Goal: Information Seeking & Learning: Learn about a topic

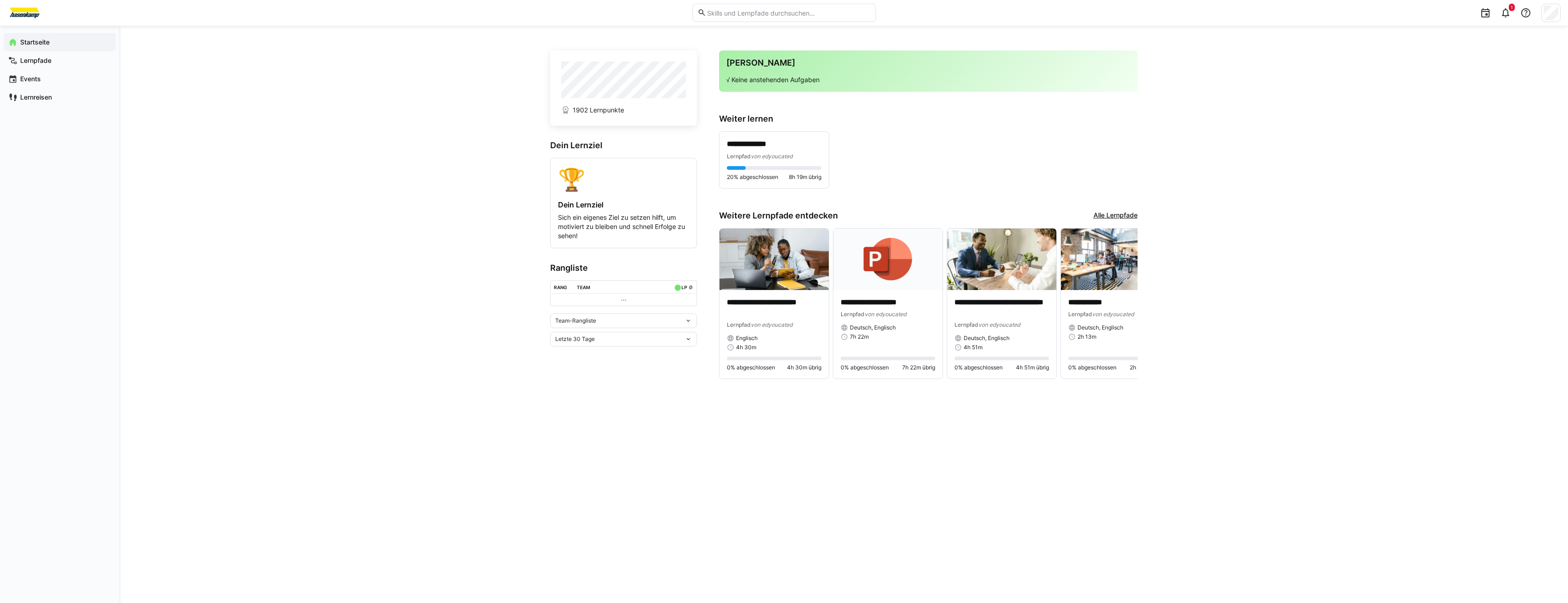
click at [642, 324] on div "Team-Rangliste" at bounding box center [620, 320] width 130 height 7
click at [610, 354] on div "Individuelle Rangliste" at bounding box center [624, 357] width 136 height 7
click at [311, 296] on div "**********" at bounding box center [844, 314] width 1449 height 577
click at [1087, 17] on div "1" at bounding box center [1221, 13] width 679 height 26
click at [757, 134] on div "**********" at bounding box center [774, 160] width 109 height 56
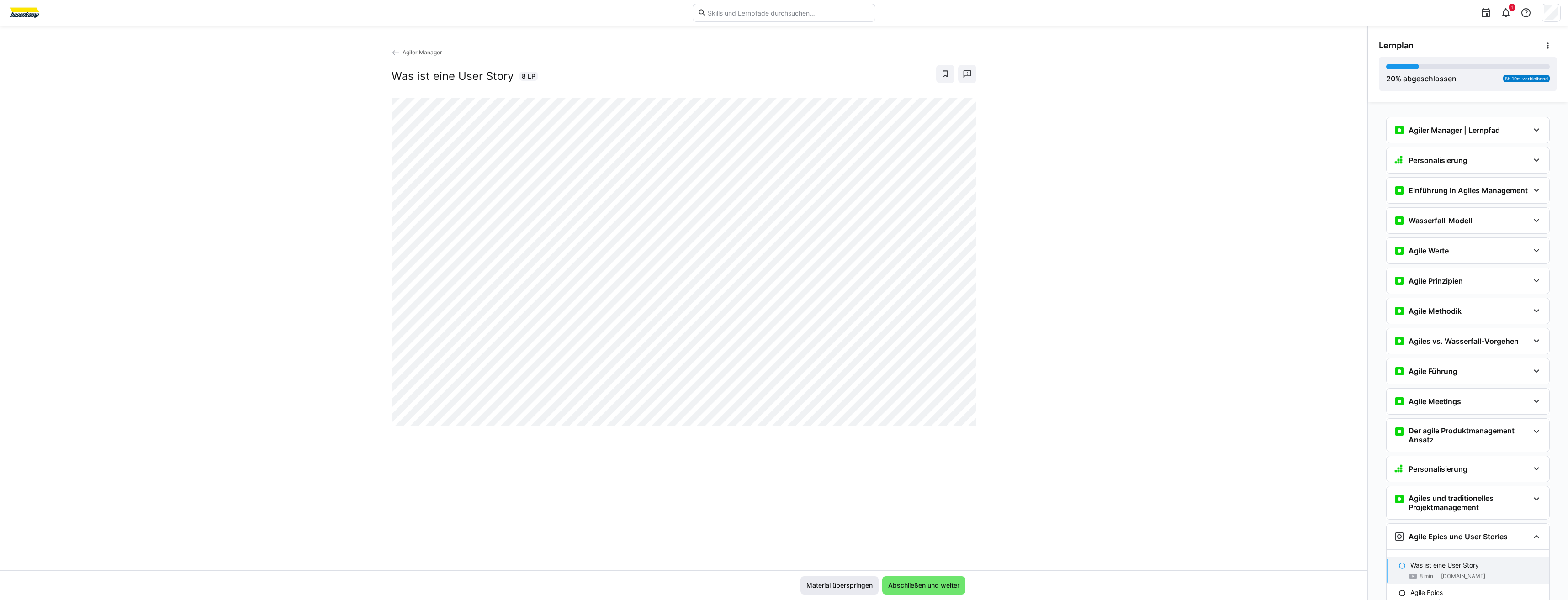
scroll to position [391, 0]
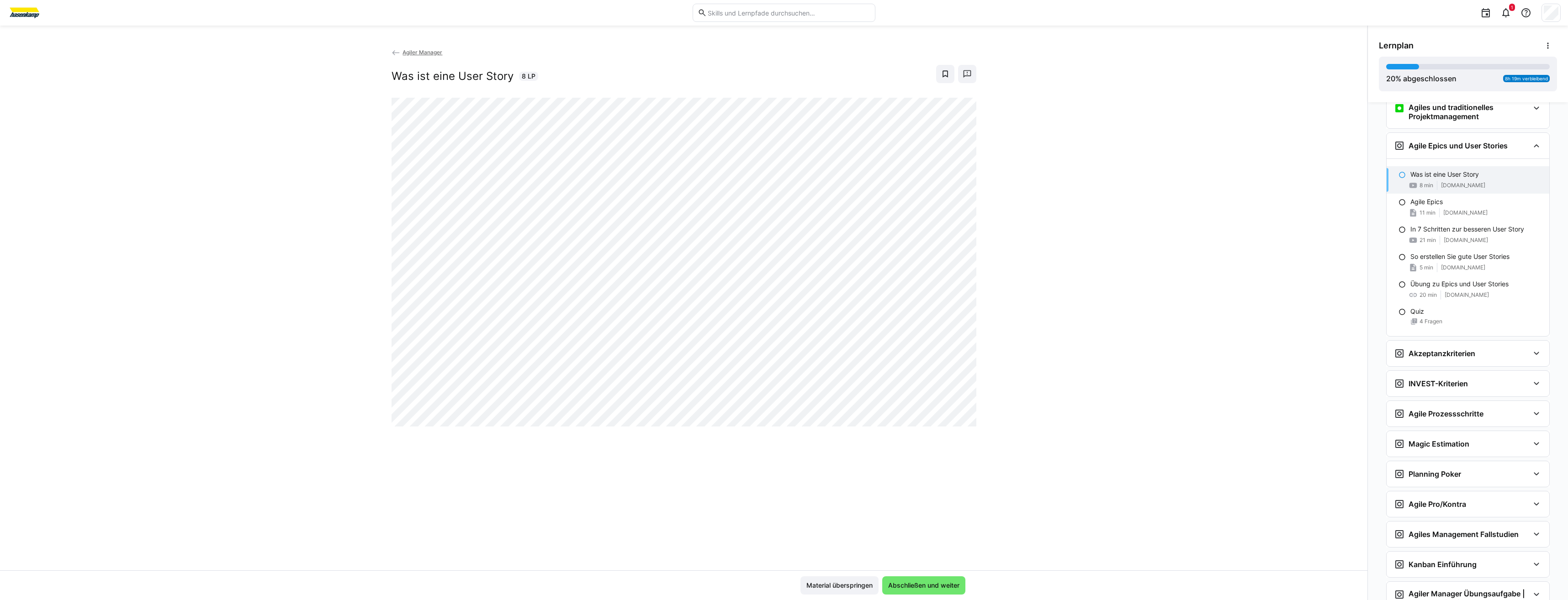
click at [264, 318] on div "Agiler Manager Was ist eine User Story 8 LP" at bounding box center [684, 309] width 1367 height 523
click at [296, 227] on div "Agiler Manager Was ist eine User Story 8 LP" at bounding box center [684, 309] width 1367 height 523
click at [888, 589] on span "Abschließen und weiter" at bounding box center [924, 585] width 74 height 9
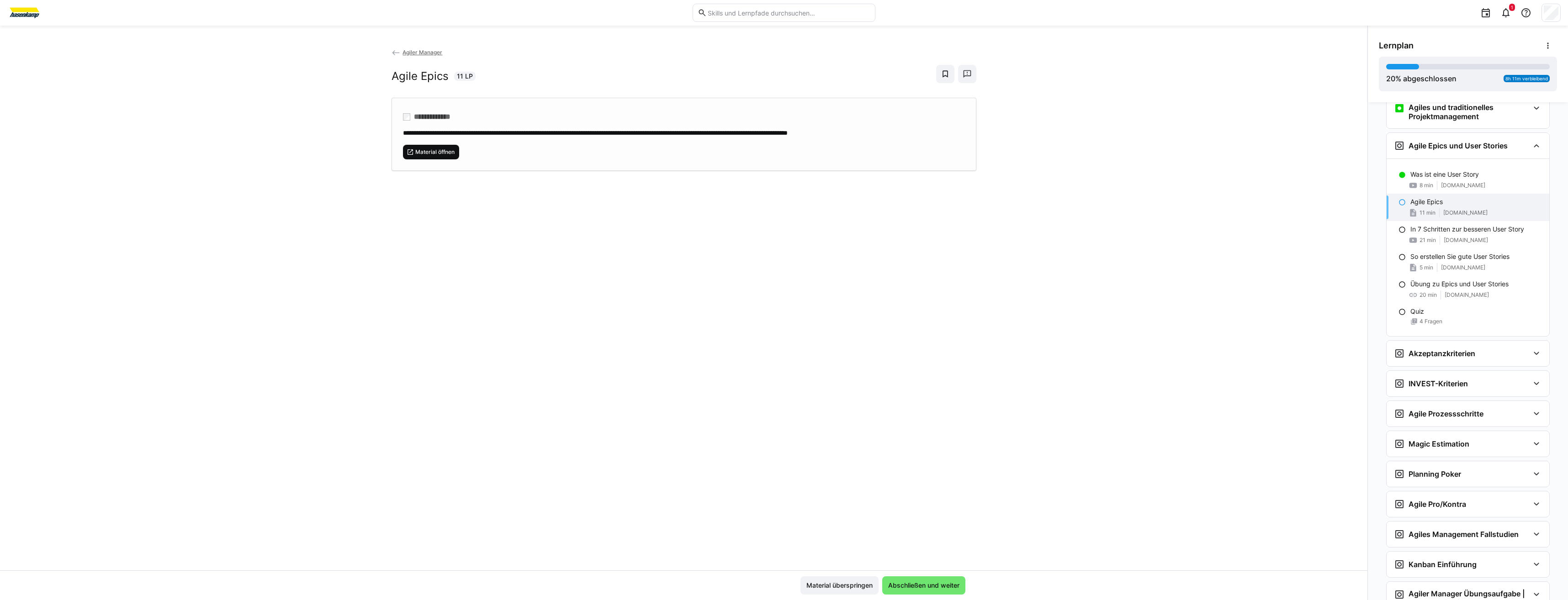
click at [424, 158] on span "Material öffnen" at bounding box center [431, 152] width 57 height 15
click at [960, 585] on span "Abschließen und weiter" at bounding box center [923, 585] width 83 height 18
